Goal: Book appointment/travel/reservation

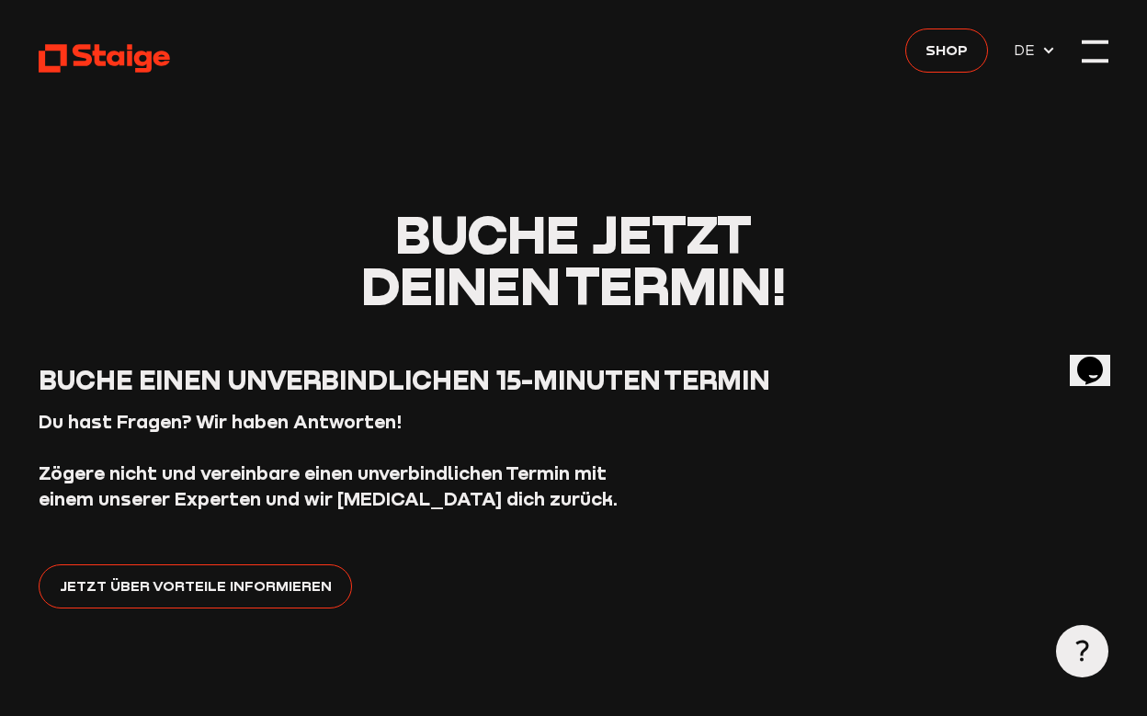
click at [1098, 51] on div at bounding box center [1095, 52] width 26 height 26
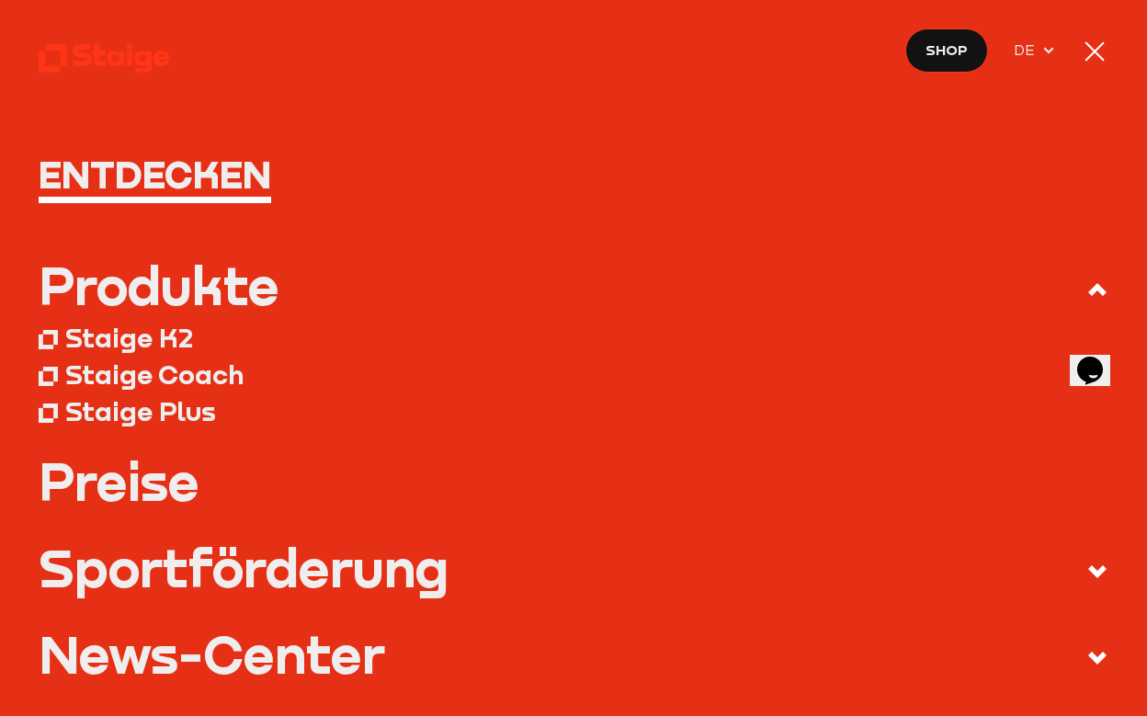
click at [177, 370] on div "Staige Coach" at bounding box center [154, 375] width 178 height 32
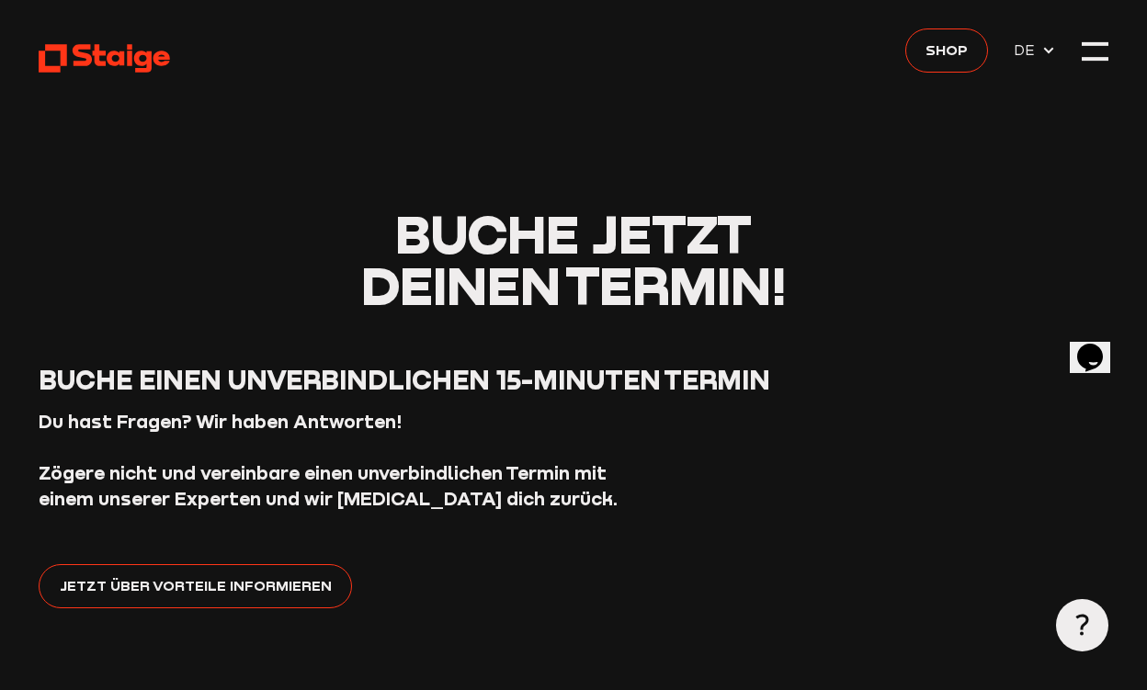
click at [1036, 62] on span "DE" at bounding box center [1035, 50] width 42 height 26
click at [1034, 50] on span "DE" at bounding box center [1028, 50] width 28 height 23
click at [591, 474] on strong "Zögere nicht und vereinbare einen unverbindlichen Termin mit einem unserer Expe…" at bounding box center [328, 485] width 579 height 49
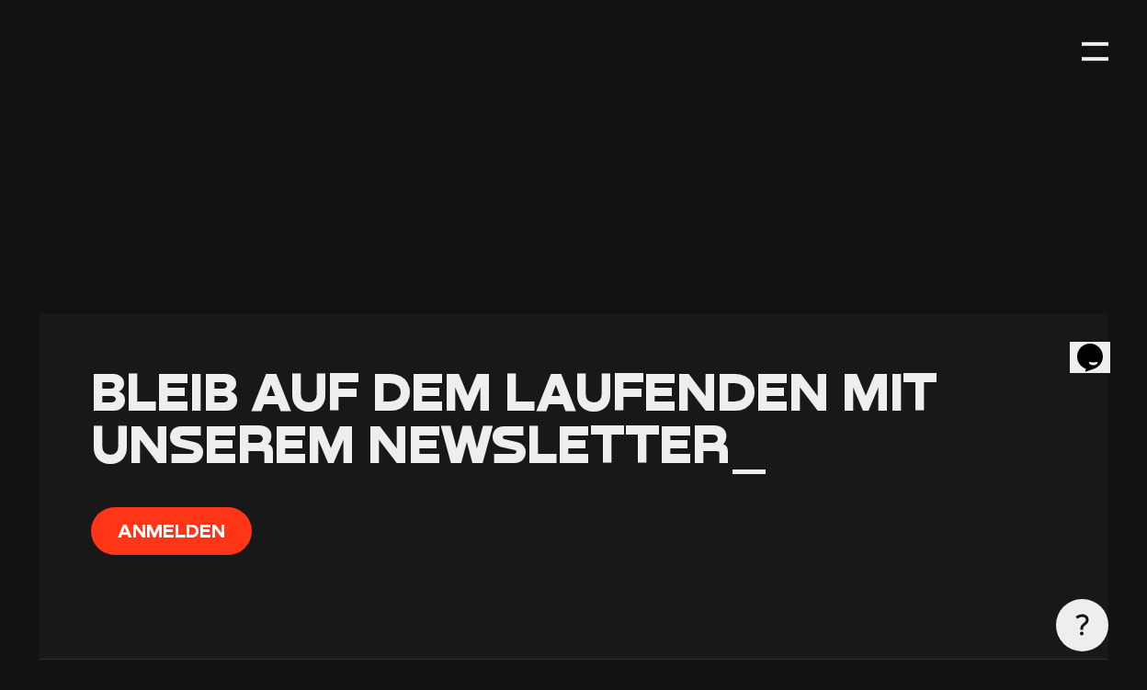
scroll to position [1182, 0]
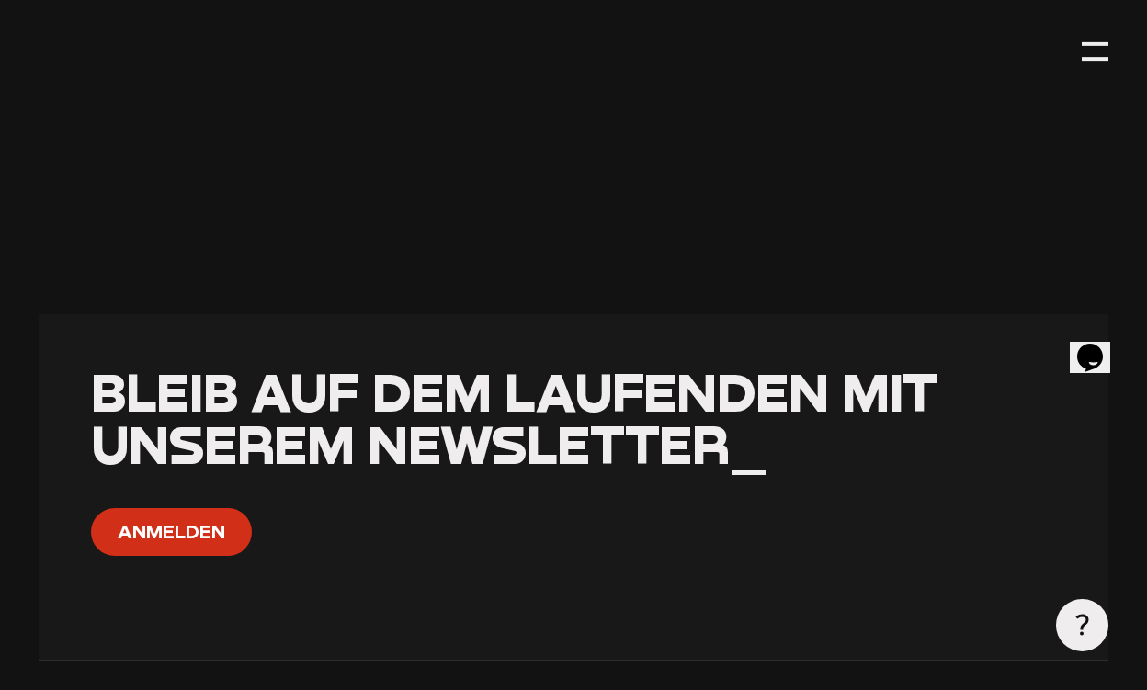
click at [147, 526] on button "Anmelden" at bounding box center [171, 531] width 161 height 47
